Goal: Transaction & Acquisition: Purchase product/service

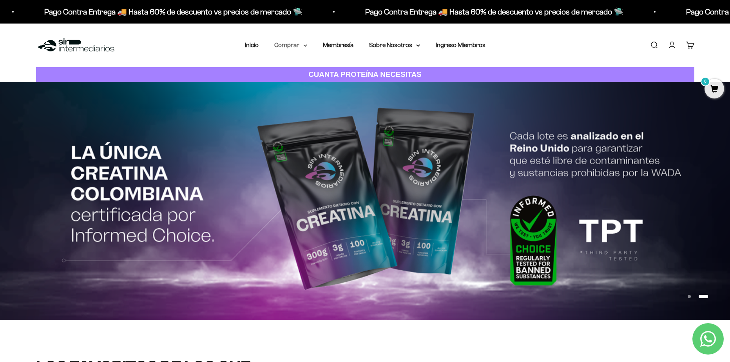
click at [301, 45] on summary "Comprar" at bounding box center [290, 45] width 33 height 10
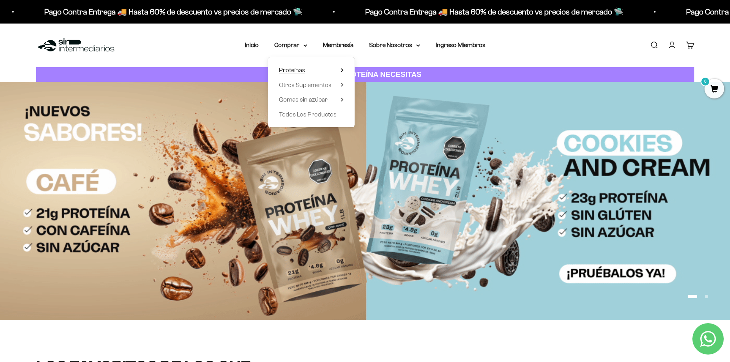
click at [307, 69] on summary "Proteínas" at bounding box center [311, 70] width 65 height 10
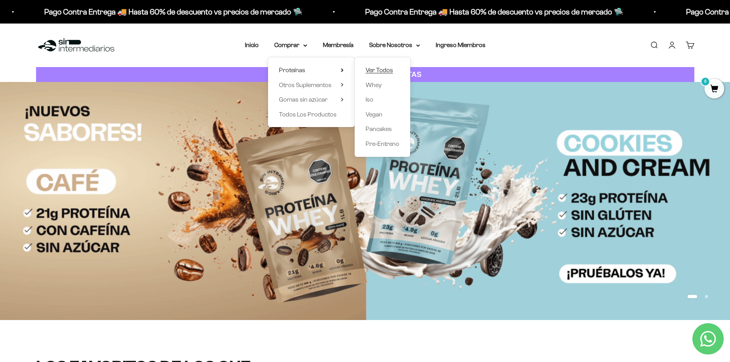
click at [388, 69] on span "Ver Todos" at bounding box center [379, 70] width 27 height 7
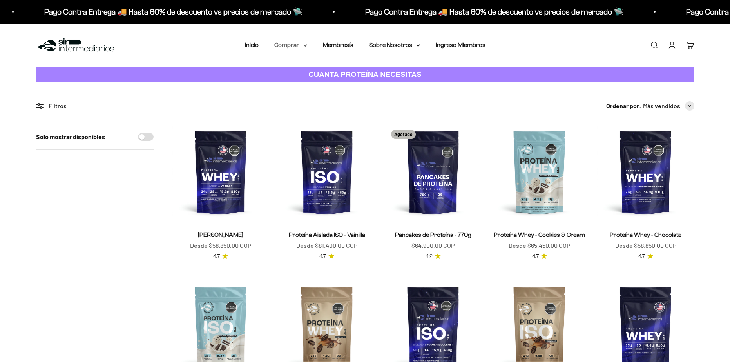
click at [297, 48] on summary "Comprar" at bounding box center [290, 45] width 33 height 10
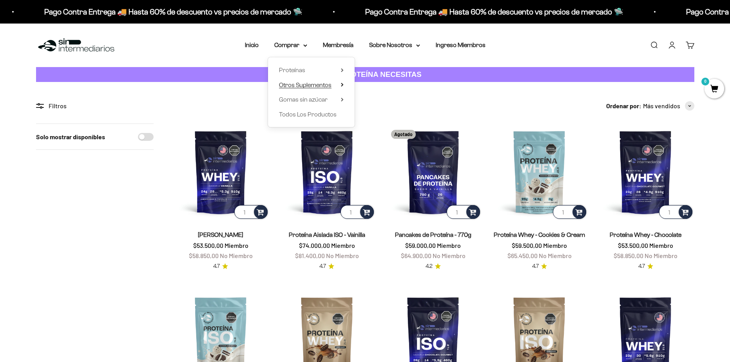
click at [294, 86] on span "Otros Suplementos" at bounding box center [305, 85] width 53 height 7
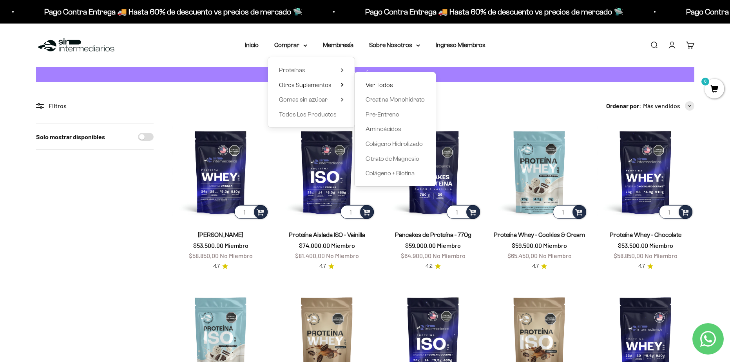
click at [385, 85] on span "Ver Todos" at bounding box center [379, 85] width 27 height 7
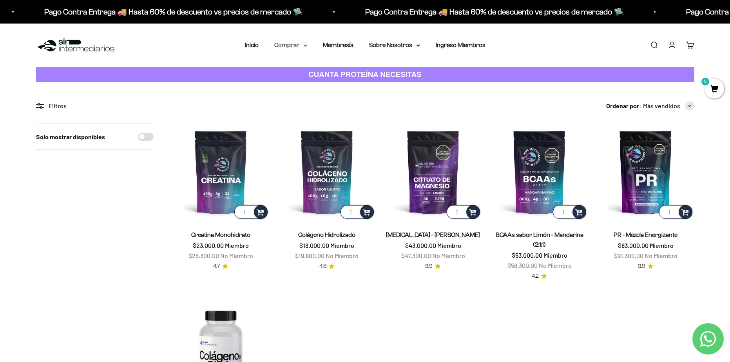
click at [300, 47] on summary "Comprar" at bounding box center [290, 45] width 33 height 10
click at [251, 46] on link "Inicio" at bounding box center [252, 45] width 14 height 7
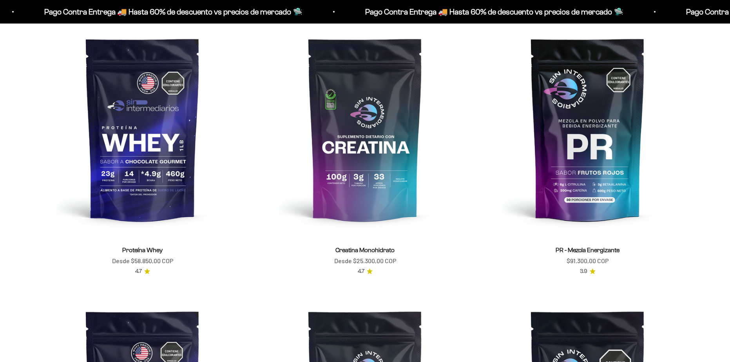
scroll to position [470, 0]
